Goal: Transaction & Acquisition: Book appointment/travel/reservation

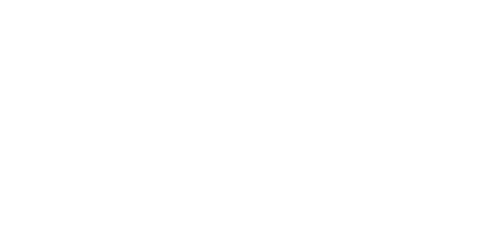
select select "********"
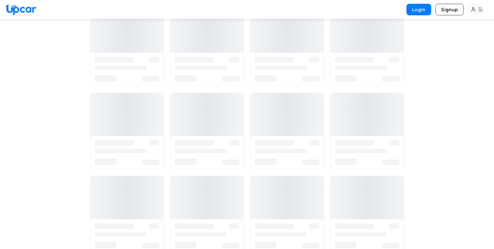
scroll to position [226, 0]
click at [133, 51] on div at bounding box center [127, 66] width 73 height 33
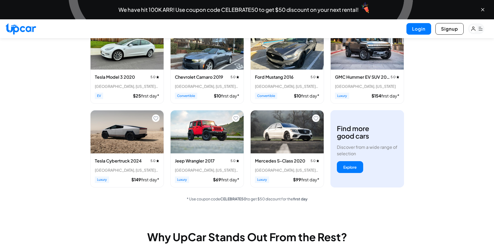
click at [128, 65] on img "View details for Tesla Model 3 2020" at bounding box center [127, 48] width 73 height 43
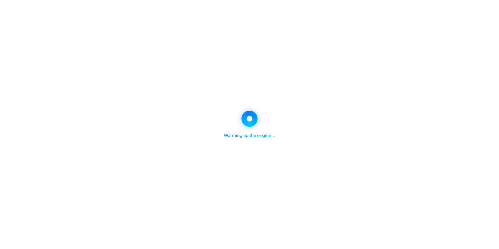
select select "********"
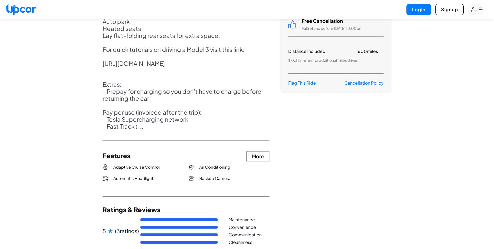
scroll to position [347, 0]
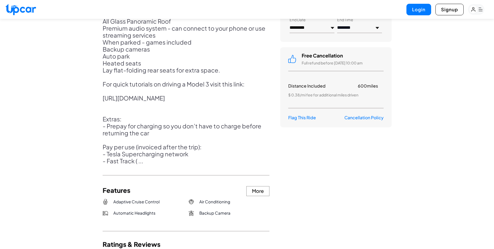
click at [127, 165] on p "Tesla Model 3 with Full Self Driving. Fantastic Car for almost all your needs. …" at bounding box center [186, 70] width 167 height 189
click at [140, 165] on p "Tesla Model 3 with Full Self Driving. Fantastic Car for almost all your needs. …" at bounding box center [186, 70] width 167 height 189
drag, startPoint x: 101, startPoint y: 172, endPoint x: 136, endPoint y: 182, distance: 36.5
click at [136, 182] on div "View All Images Tesla Model 3 2020 5 (11 trips) 2 Doors Electric 4 seats Descri…" at bounding box center [247, 54] width 307 height 764
drag, startPoint x: 103, startPoint y: 155, endPoint x: 174, endPoint y: 178, distance: 74.7
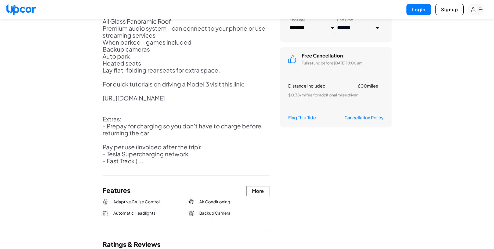
click at [174, 165] on p "Tesla Model 3 with Full Self Driving. Fantastic Car for almost all your needs. …" at bounding box center [186, 70] width 167 height 189
click at [258, 165] on p "Tesla Model 3 with Full Self Driving. Fantastic Car for almost all your needs. …" at bounding box center [186, 70] width 167 height 189
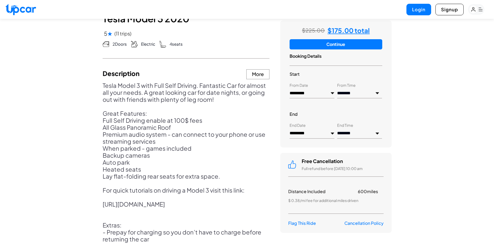
scroll to position [218, 0]
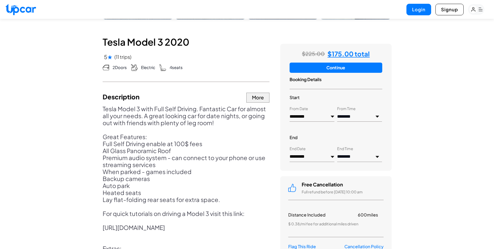
click at [264, 101] on button "More" at bounding box center [258, 98] width 23 height 10
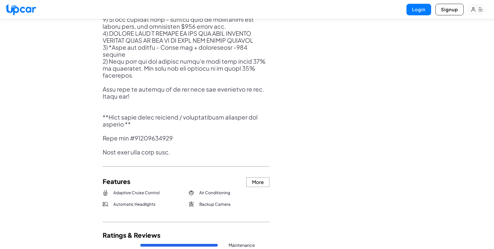
scroll to position [573, 0]
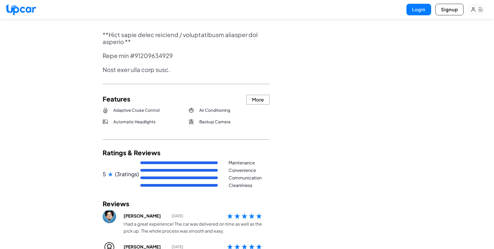
scroll to position [702, 0]
